Goal: Transaction & Acquisition: Purchase product/service

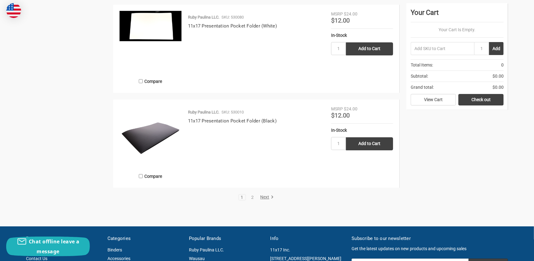
scroll to position [1207, 0]
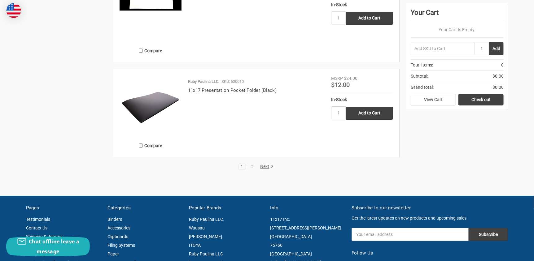
click at [263, 165] on link "Next" at bounding box center [266, 167] width 16 height 6
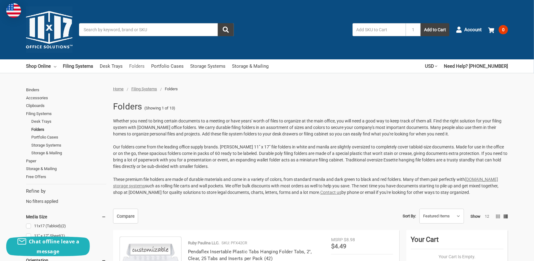
click at [133, 63] on link "Folders" at bounding box center [136, 66] width 15 height 14
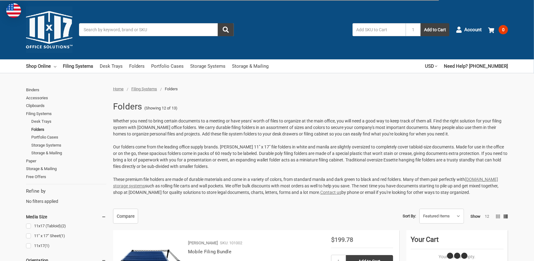
click at [103, 29] on input "Search" at bounding box center [156, 29] width 155 height 13
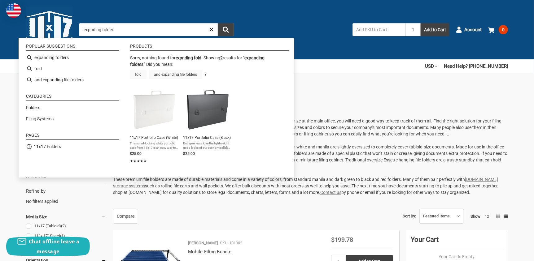
type input "expanding folders"
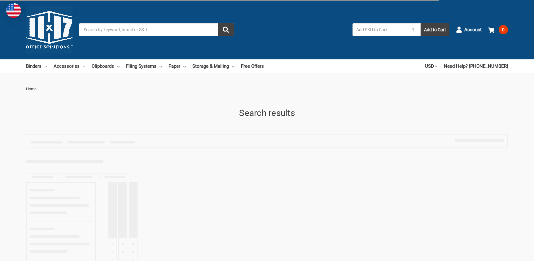
type input "expanding folders"
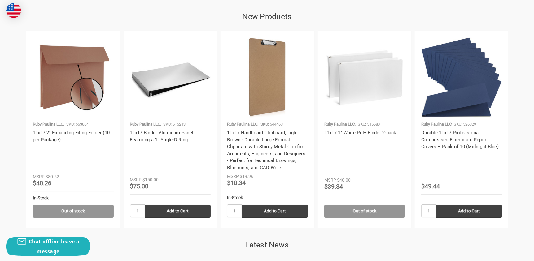
scroll to position [1053, 0]
